Goal: Task Accomplishment & Management: Use online tool/utility

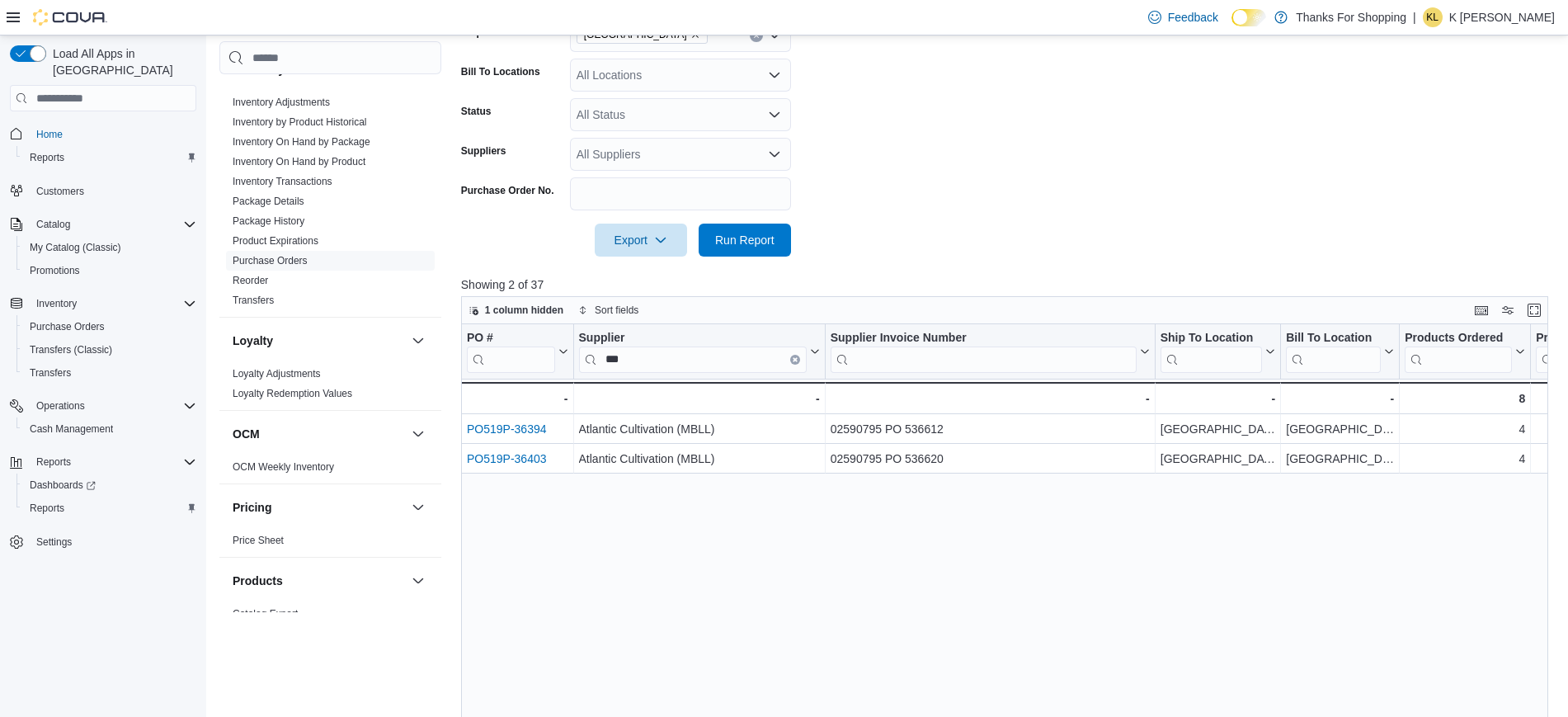
scroll to position [786, 0]
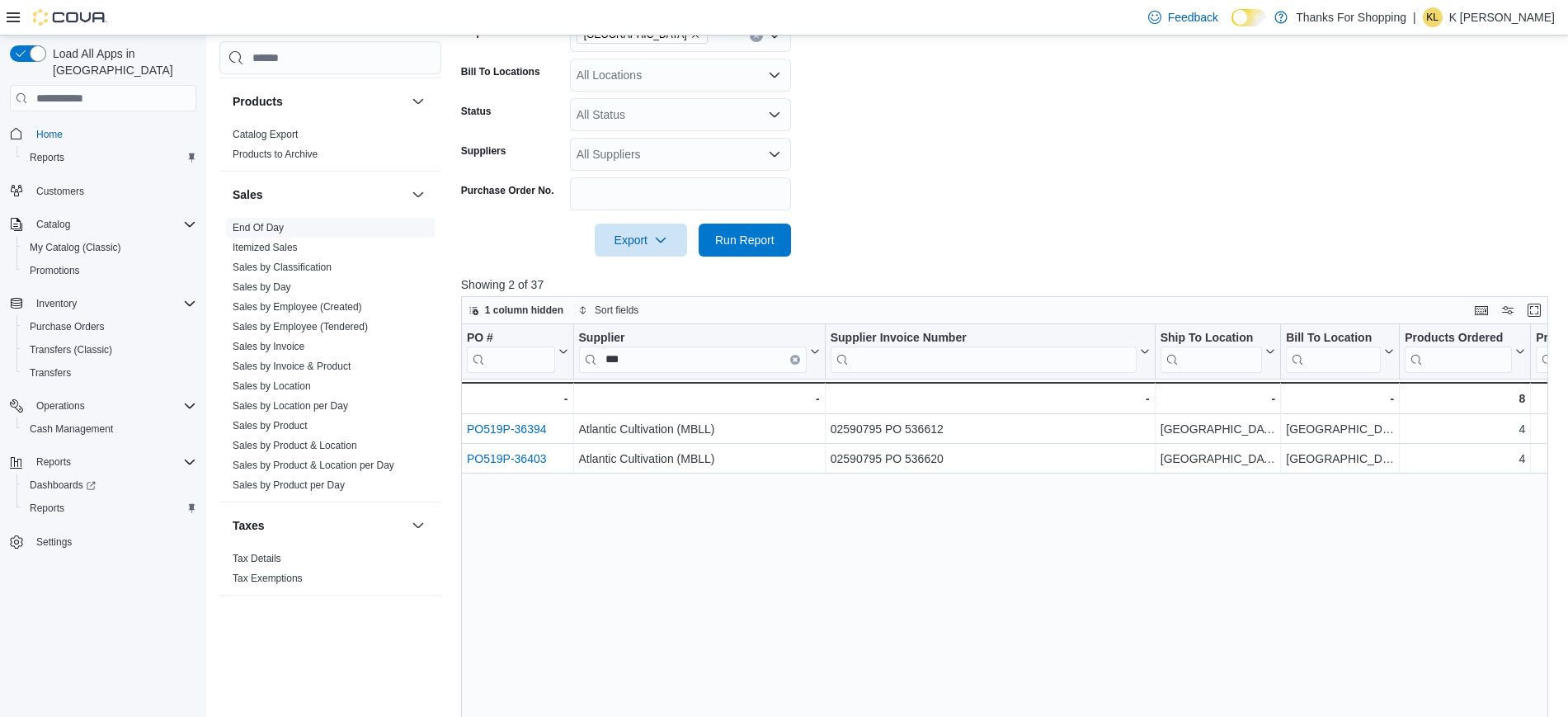
click at [265, 222] on link "End Of Day" at bounding box center [258, 227] width 51 height 12
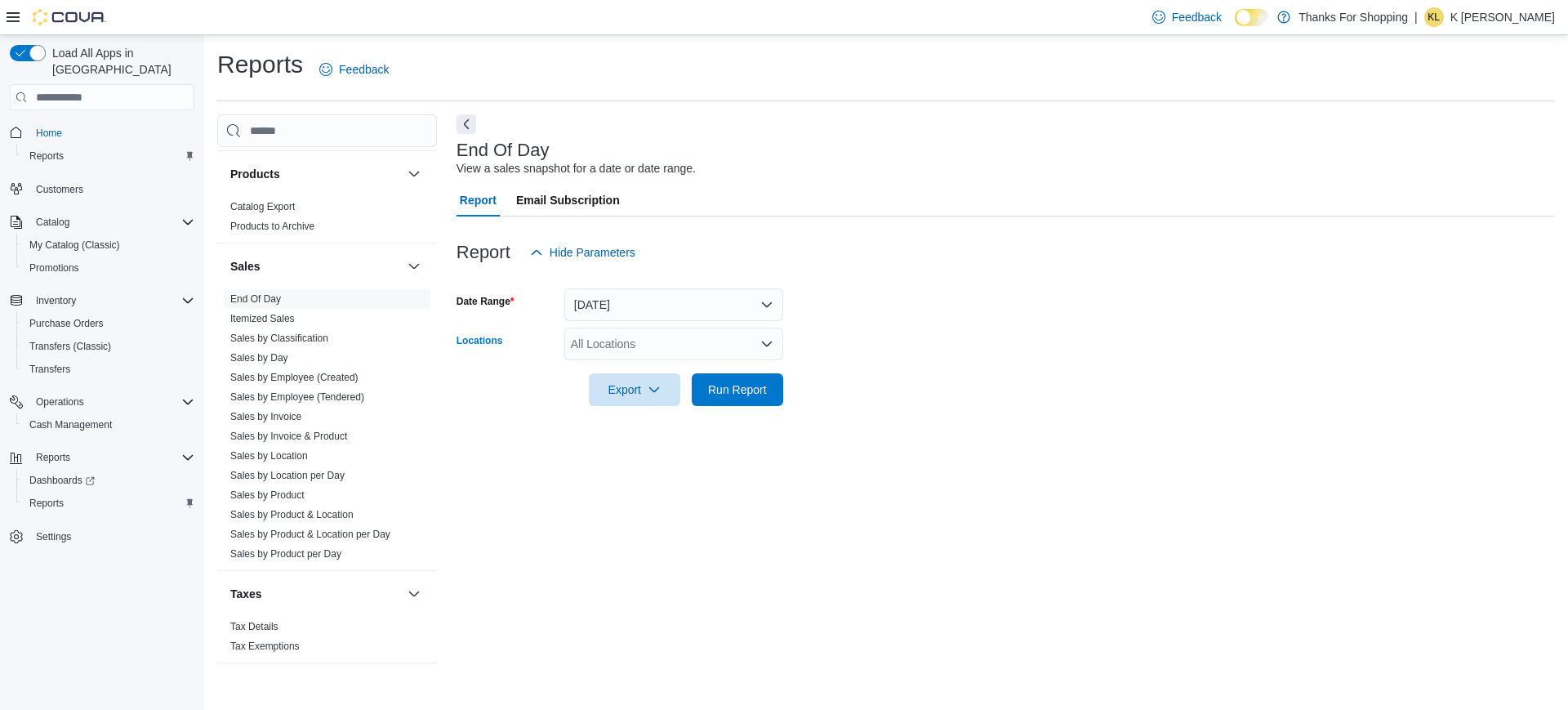
click at [652, 352] on div "All Locations" at bounding box center [673, 343] width 219 height 33
type input "***"
click at [642, 376] on span "[GEOGRAPHIC_DATA]" at bounding box center [667, 371] width 120 height 16
click at [898, 367] on div at bounding box center [1005, 367] width 1098 height 13
click at [726, 394] on span "Run Report" at bounding box center [738, 389] width 59 height 16
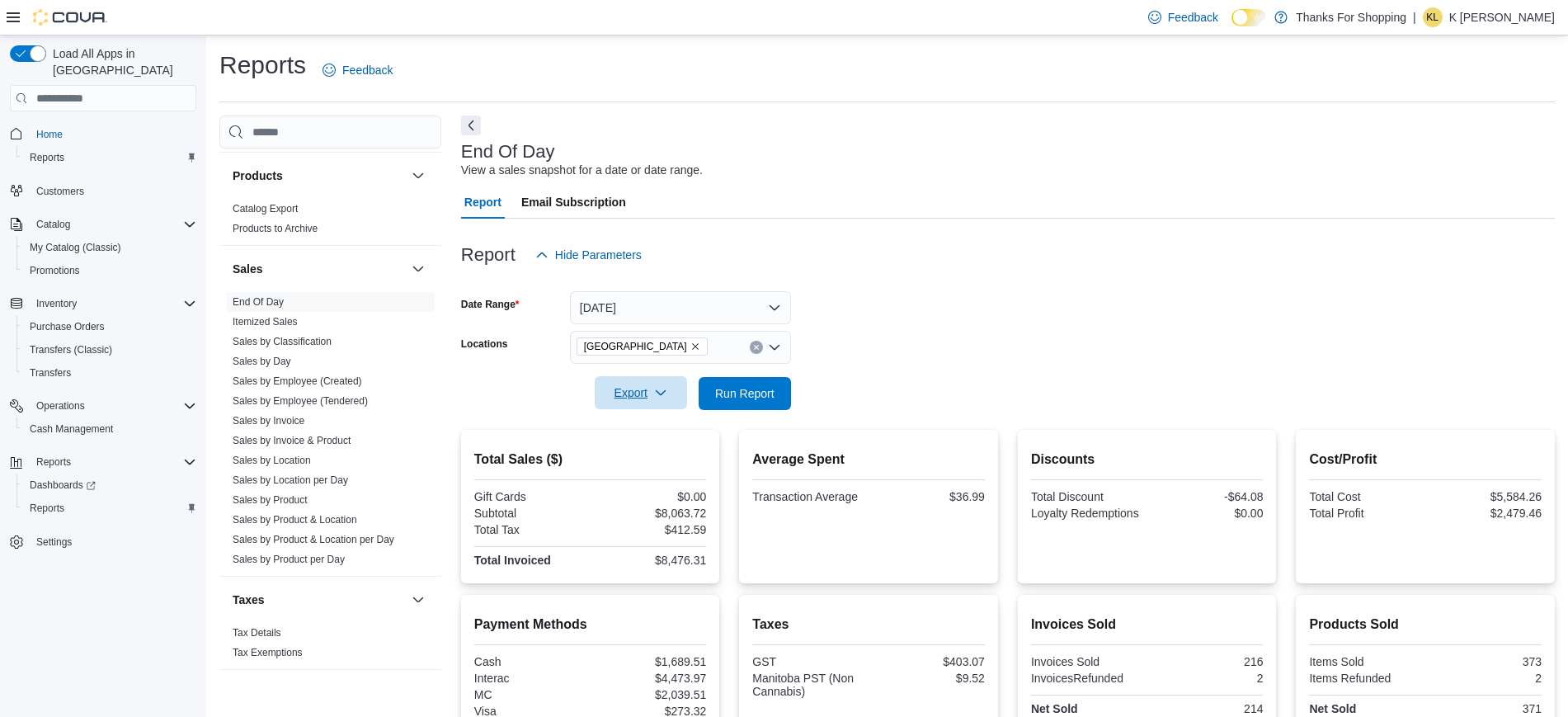
click at [659, 391] on icon "button" at bounding box center [660, 392] width 14 height 14
click at [642, 466] on button "Export to Pdf" at bounding box center [643, 459] width 94 height 33
